Goal: Information Seeking & Learning: Learn about a topic

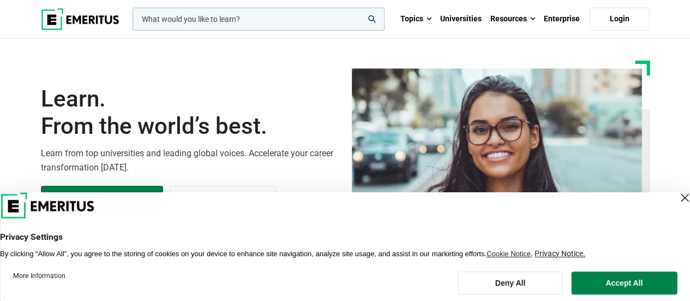
click at [677, 199] on div "Close Layer" at bounding box center [684, 197] width 15 height 15
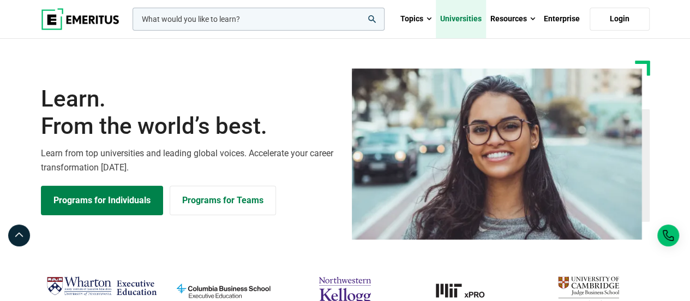
click at [468, 20] on link "Universities" at bounding box center [461, 19] width 50 height 38
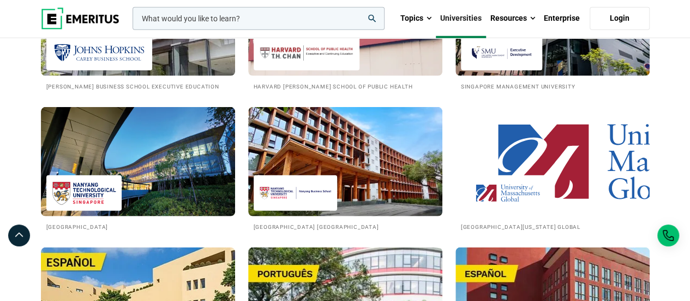
scroll to position [1547, 0]
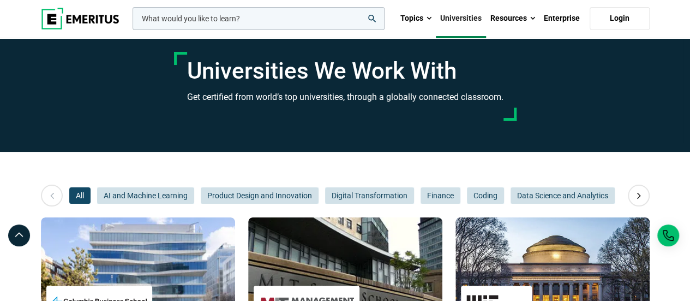
scroll to position [0, 0]
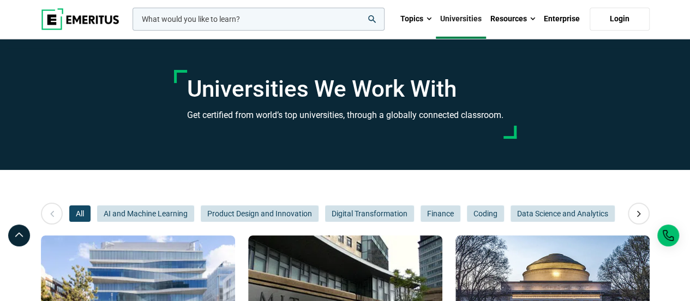
click at [92, 19] on img at bounding box center [80, 19] width 79 height 22
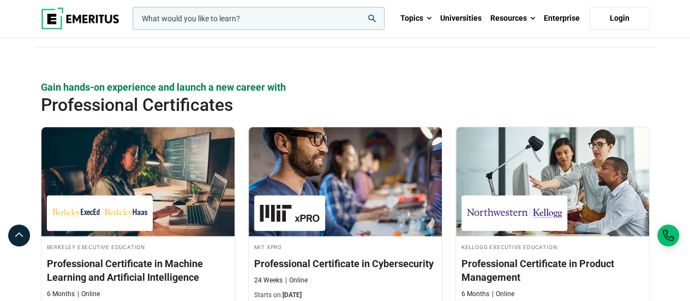
scroll to position [1419, 0]
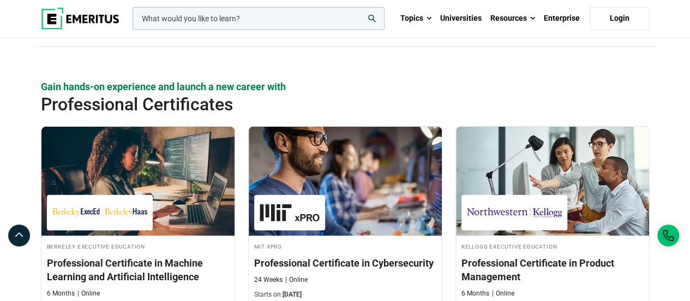
click at [478, 80] on p "Gain hands-on experience and launch a new career with" at bounding box center [345, 87] width 609 height 14
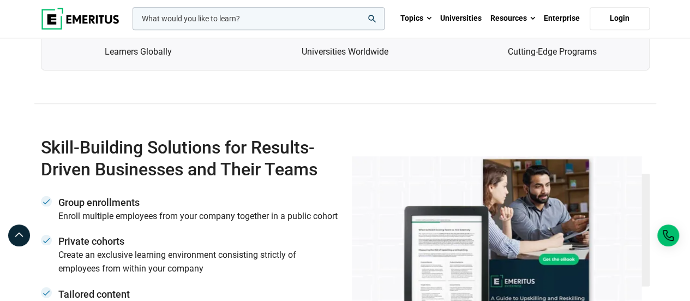
scroll to position [2822, 0]
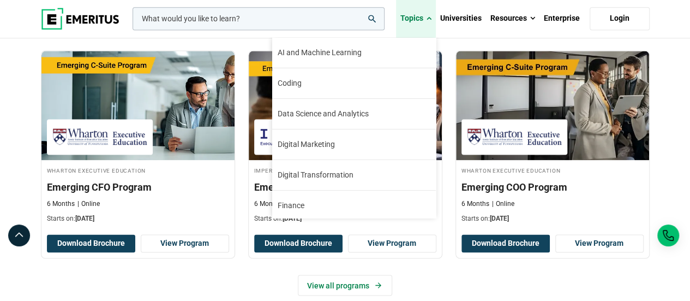
click at [417, 21] on link "Topics" at bounding box center [416, 18] width 40 height 38
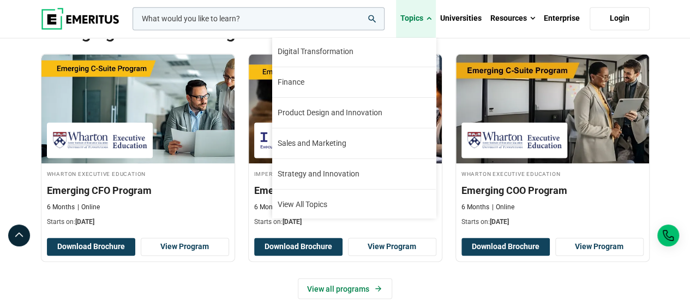
scroll to position [123, 0]
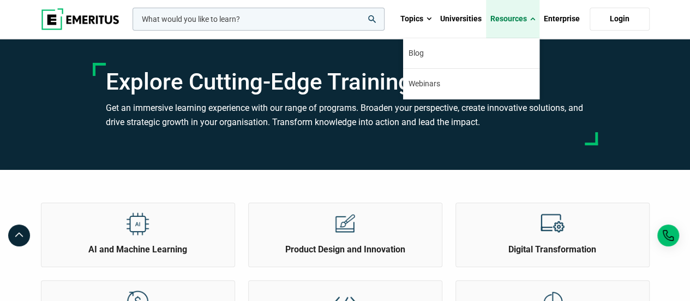
click at [528, 22] on link "Resources" at bounding box center [512, 19] width 53 height 38
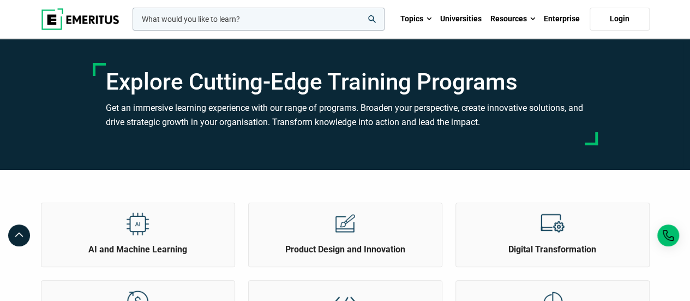
click at [89, 20] on img at bounding box center [80, 19] width 79 height 22
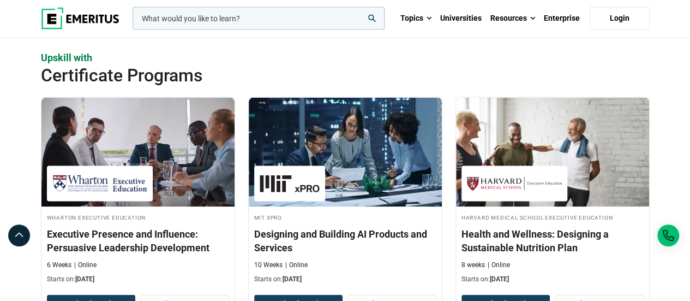
scroll to position [1077, 0]
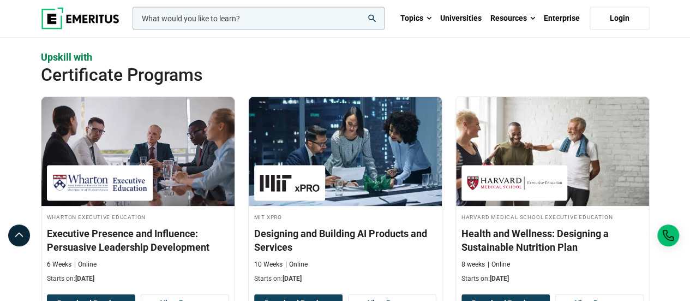
click at [74, 14] on img at bounding box center [80, 19] width 79 height 22
